Goal: Task Accomplishment & Management: Complete application form

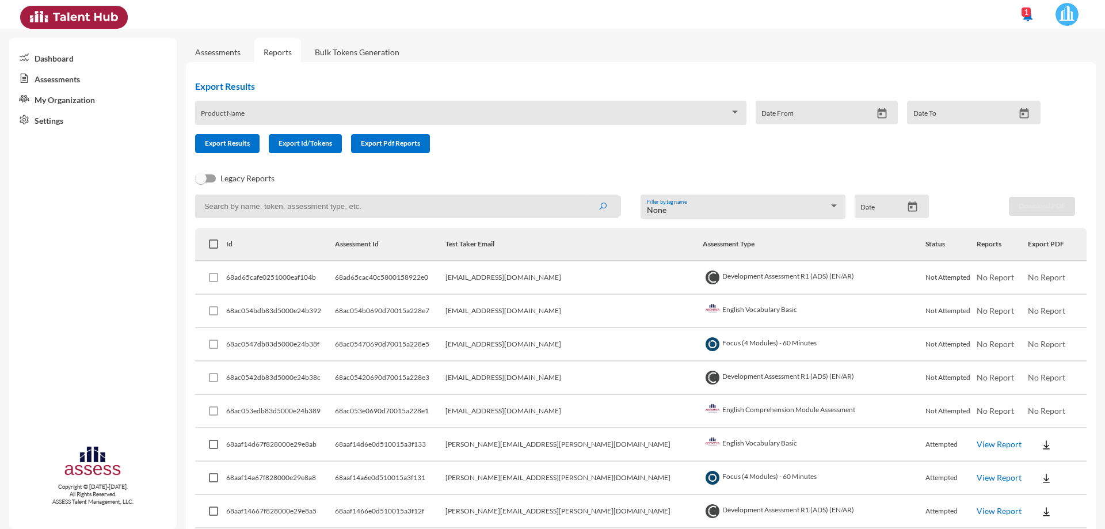
click at [561, 360] on td "[EMAIL_ADDRESS][DOMAIN_NAME]" at bounding box center [573, 344] width 257 height 33
click at [231, 147] on span "Export Results" at bounding box center [227, 143] width 45 height 9
click at [555, 158] on div "Export Results Product Name Date From Date To Export Results Export Id/Tokens E…" at bounding box center [622, 116] width 873 height 91
drag, startPoint x: 594, startPoint y: 278, endPoint x: 497, endPoint y: 274, distance: 97.9
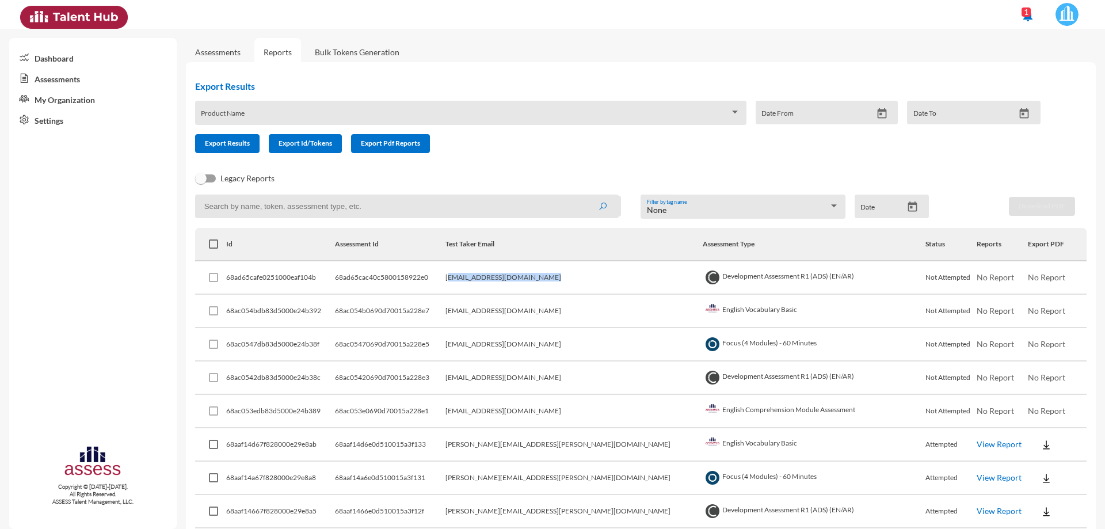
click at [497, 274] on td "[EMAIL_ADDRESS][DOMAIN_NAME]" at bounding box center [573, 277] width 257 height 33
copy td "[EMAIL_ADDRESS][DOMAIN_NAME]"
click at [285, 113] on span at bounding box center [465, 116] width 529 height 9
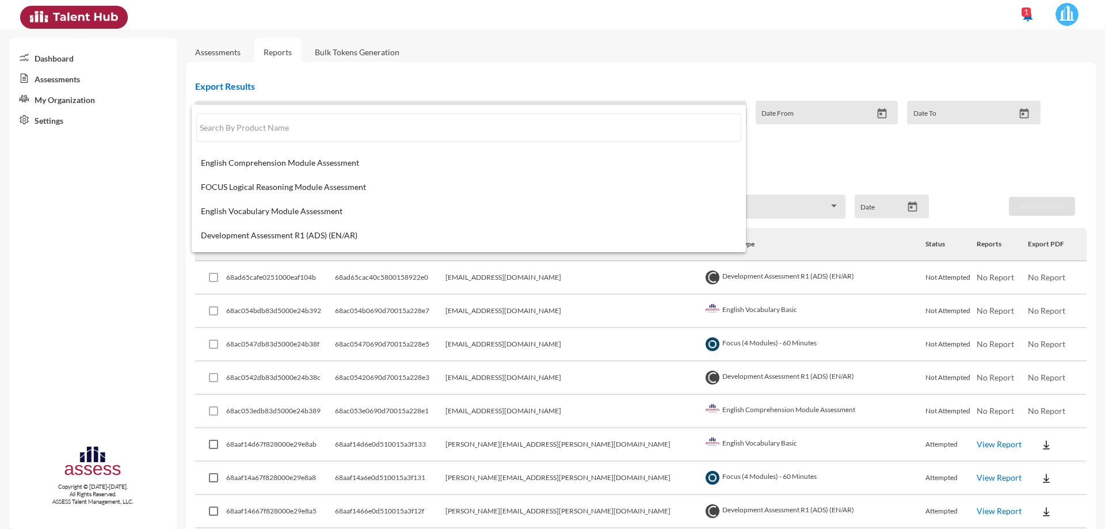
drag, startPoint x: 282, startPoint y: 112, endPoint x: 280, endPoint y: 87, distance: 24.2
click at [291, 90] on div at bounding box center [552, 264] width 1105 height 529
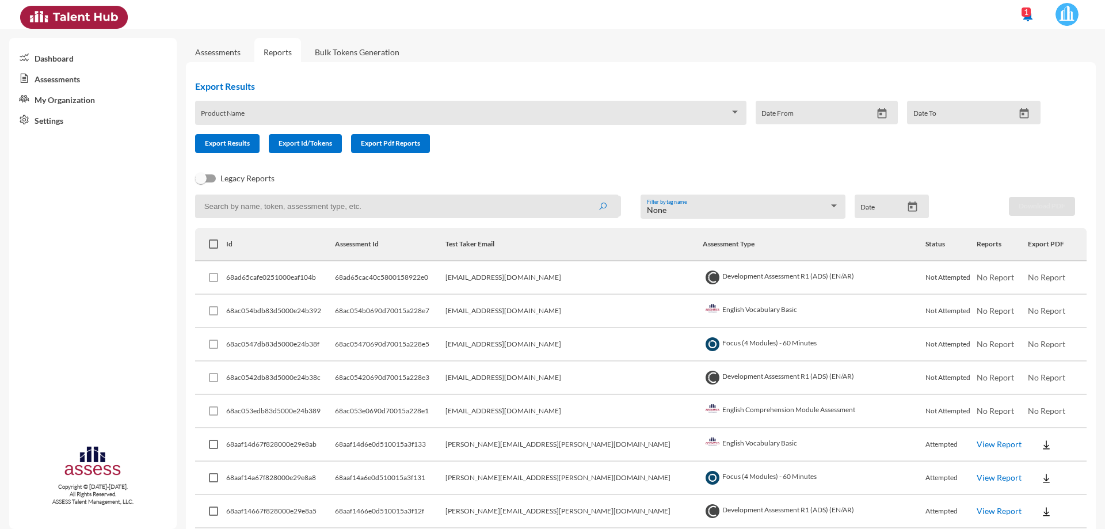
click at [226, 53] on link "Assessments" at bounding box center [217, 52] width 45 height 10
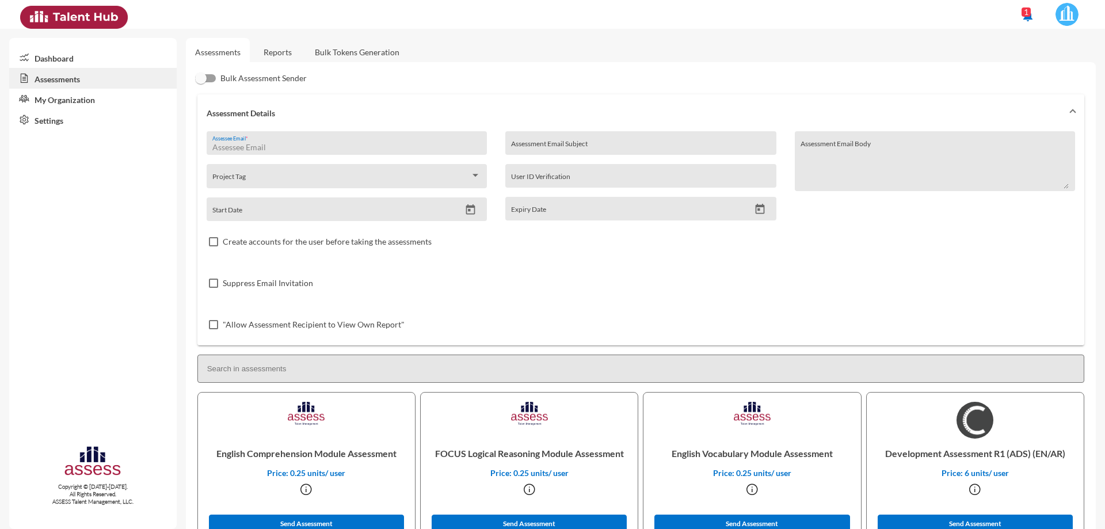
paste input "[EMAIL_ADDRESS][DOMAIN_NAME]"
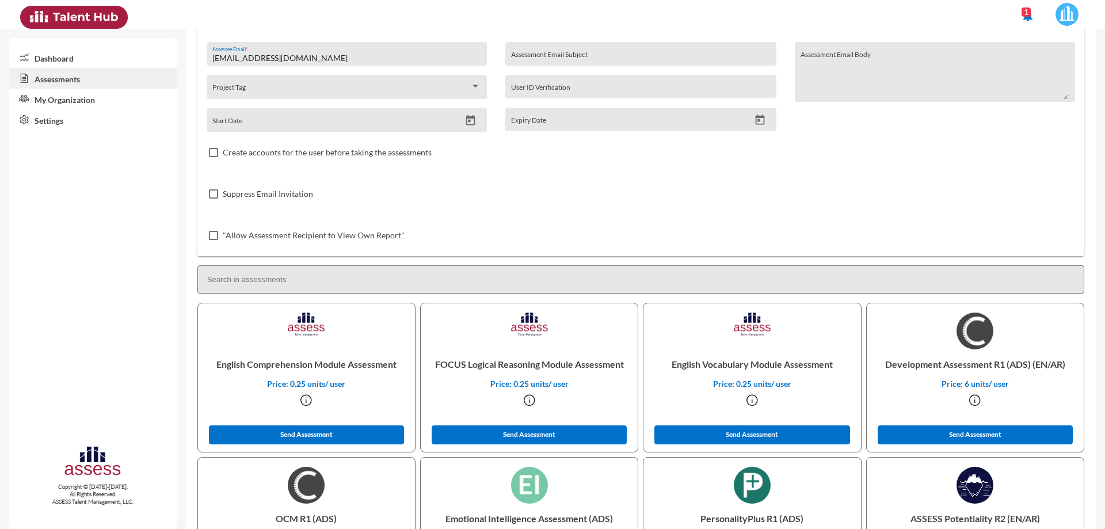
scroll to position [115, 0]
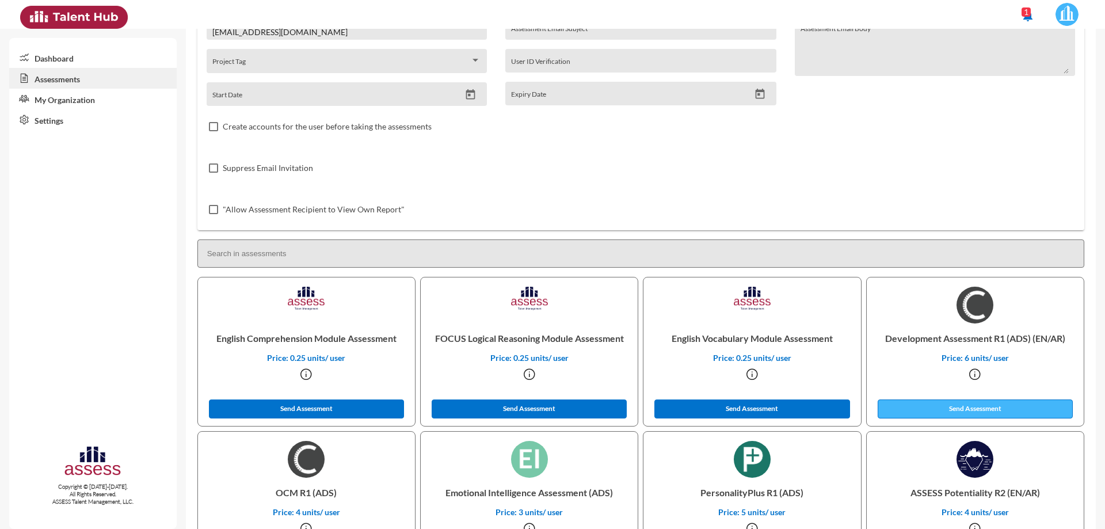
type input "[EMAIL_ADDRESS][DOMAIN_NAME]"
click at [950, 406] on button "Send Assessment" at bounding box center [975, 408] width 196 height 19
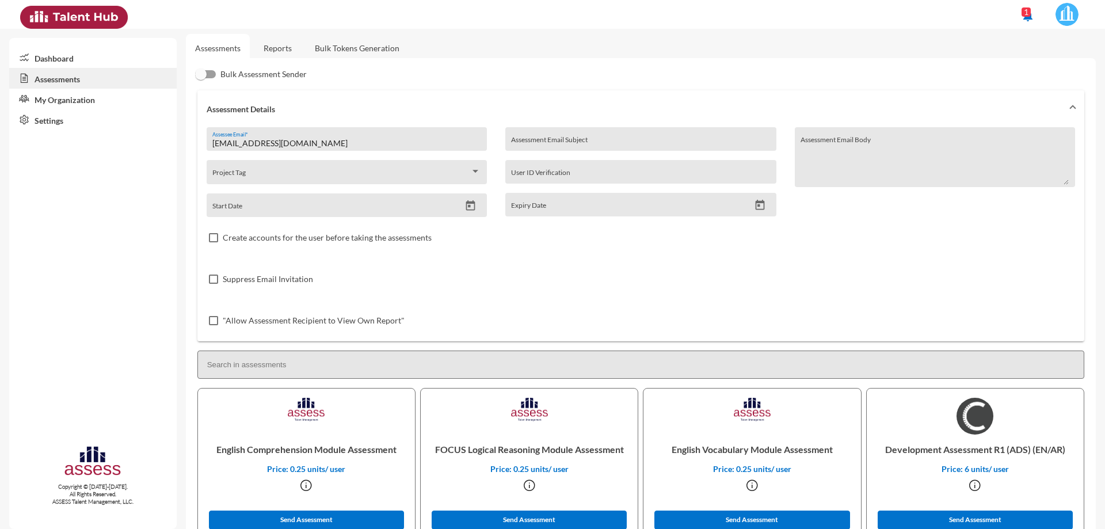
scroll to position [0, 0]
